Goal: Communication & Community: Answer question/provide support

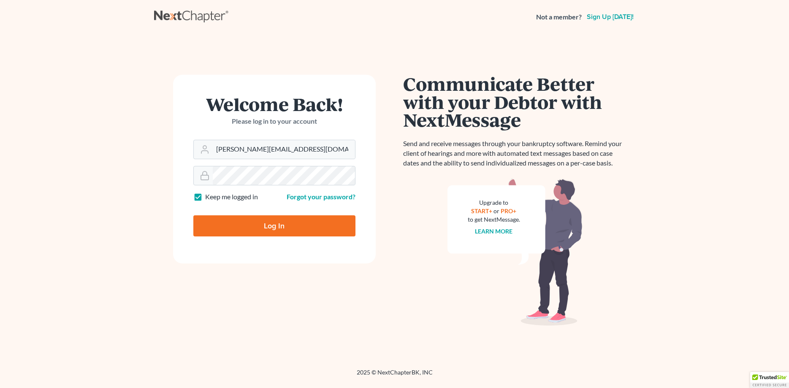
click at [277, 229] on input "Log In" at bounding box center [274, 225] width 162 height 21
type input "Thinking..."
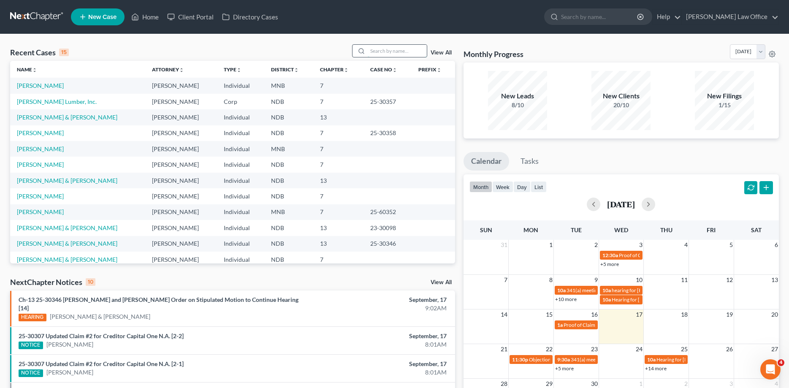
click at [381, 49] on input "search" at bounding box center [397, 51] width 59 height 12
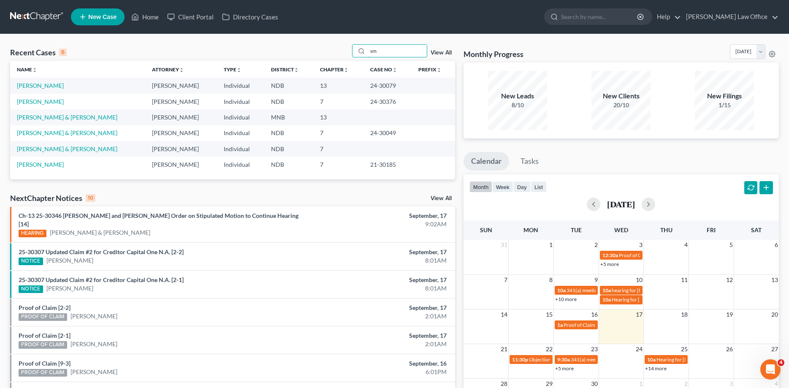
type input "s"
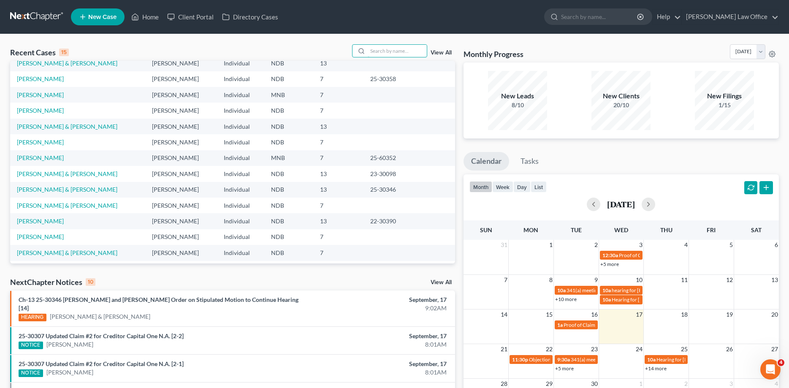
scroll to position [58, 0]
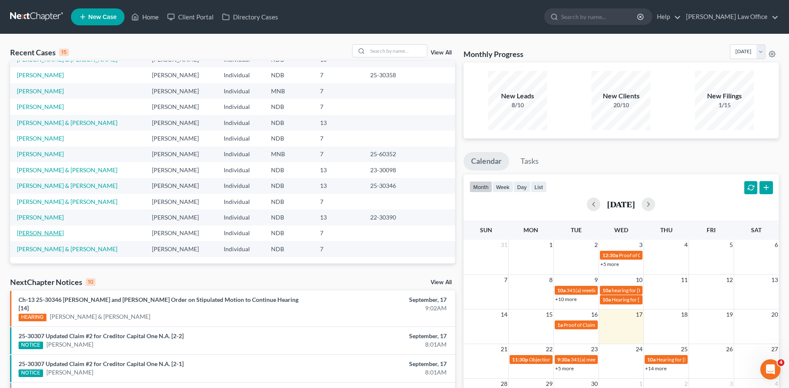
click at [39, 232] on link "[PERSON_NAME]" at bounding box center [40, 232] width 47 height 7
select select "4"
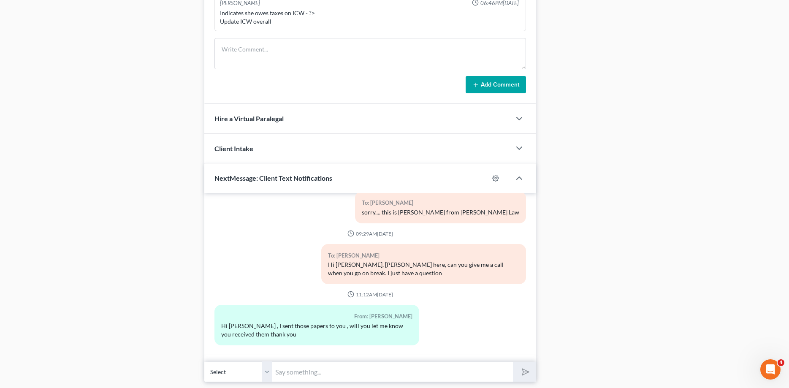
scroll to position [715, 0]
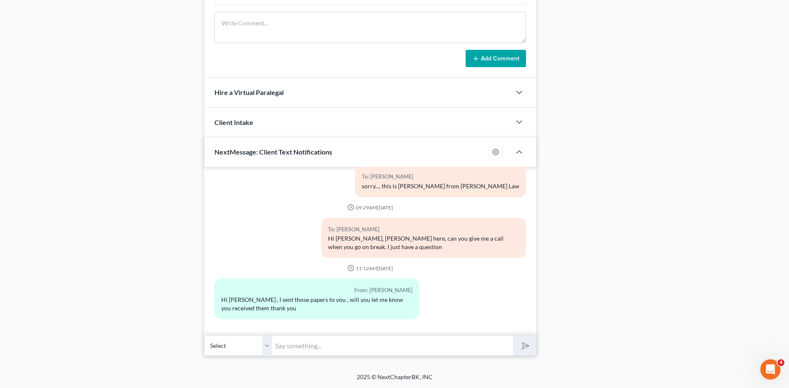
click at [308, 346] on input "text" at bounding box center [392, 345] width 241 height 21
type input "I did get them THANK YOU see you [DATE]"
click at [513, 335] on button "submit" at bounding box center [524, 345] width 23 height 20
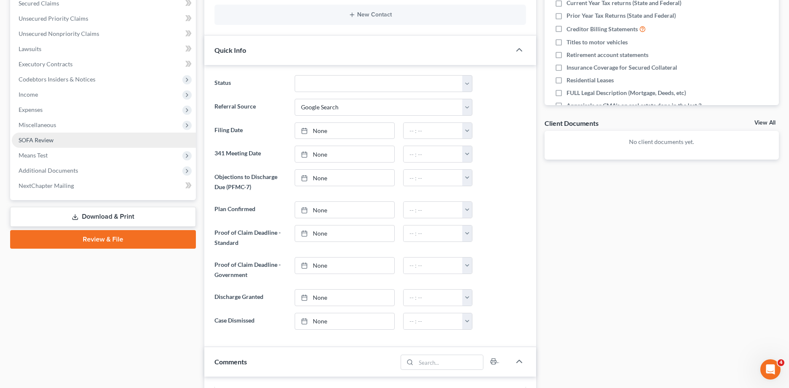
scroll to position [0, 0]
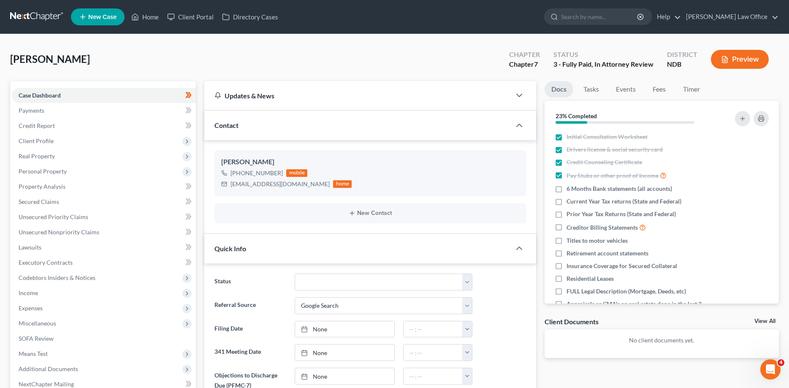
click at [25, 17] on link at bounding box center [37, 16] width 54 height 15
